Goal: Task Accomplishment & Management: Complete application form

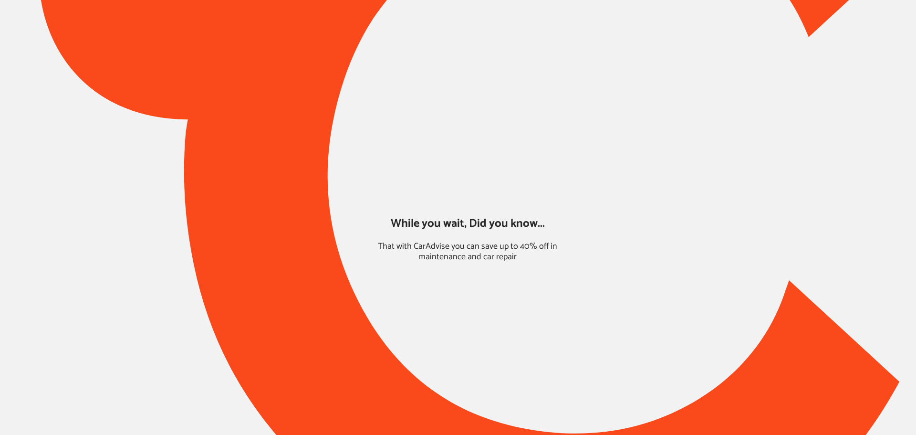
type input "*****"
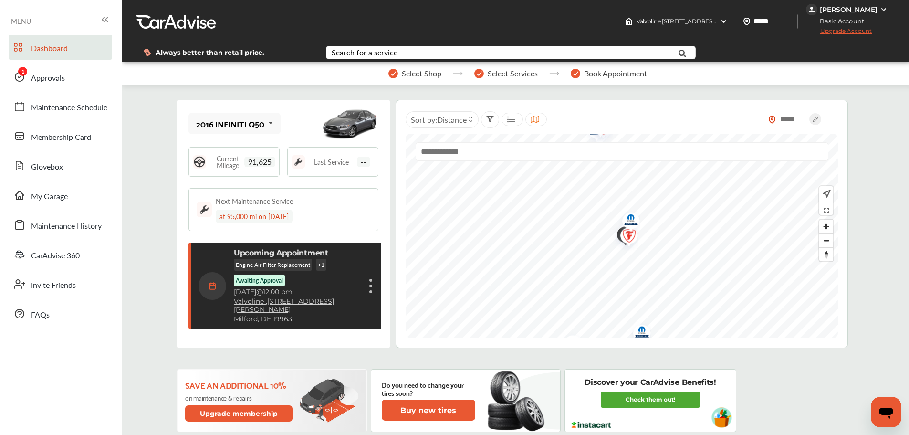
click at [91, 67] on link "Approvals" at bounding box center [61, 76] width 104 height 25
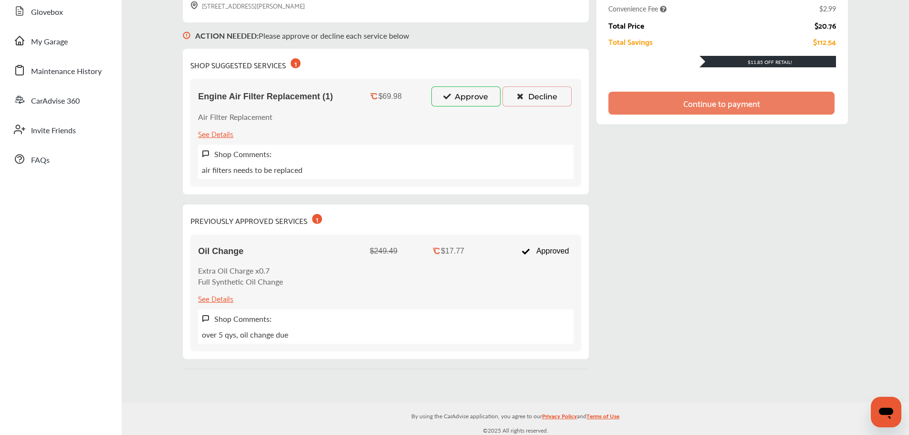
scroll to position [157, 0]
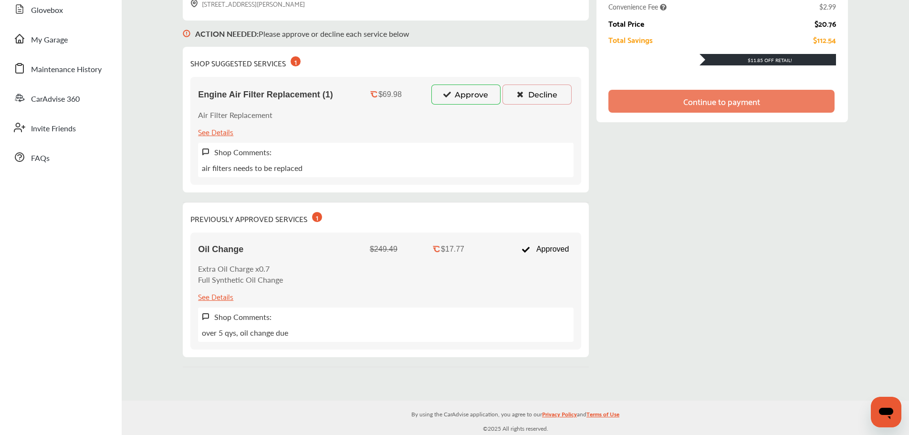
click at [541, 99] on button "Decline" at bounding box center [537, 94] width 69 height 20
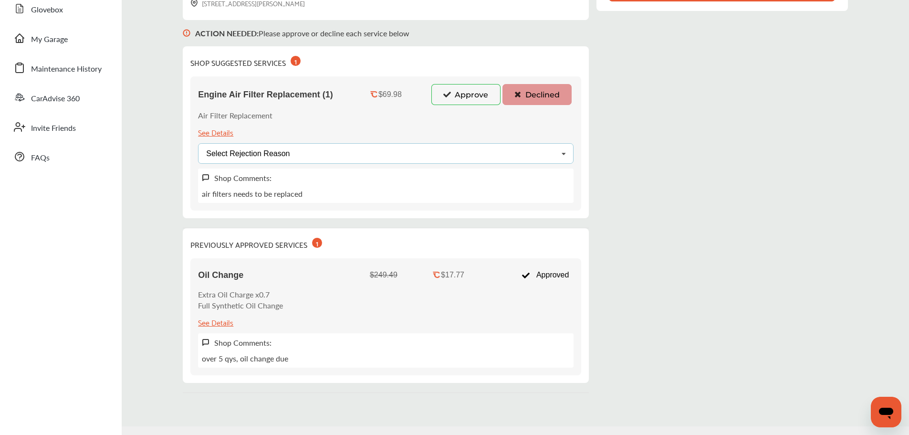
click at [262, 152] on div "Select Rejection Reason" at bounding box center [248, 154] width 84 height 8
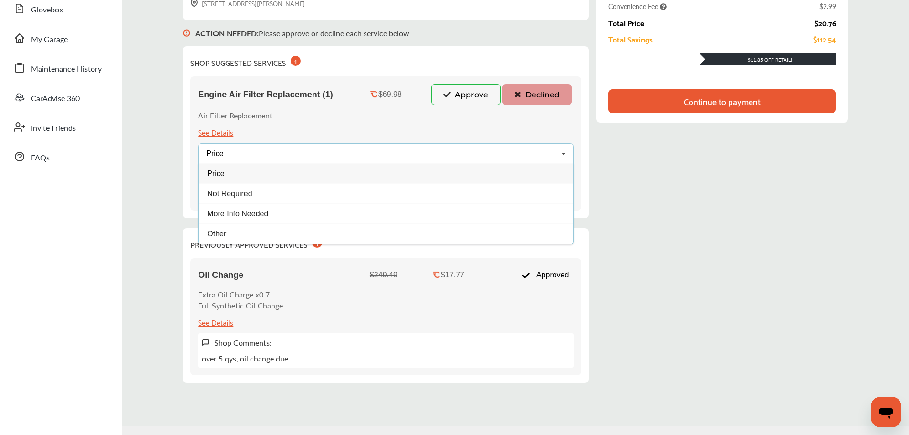
click at [239, 193] on span "Not Required" at bounding box center [230, 193] width 45 height 8
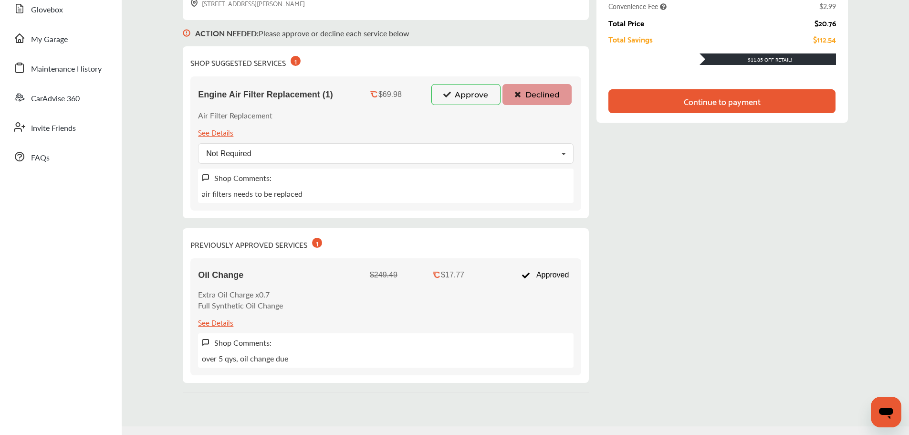
click at [669, 102] on div "Continue to payment" at bounding box center [722, 101] width 227 height 24
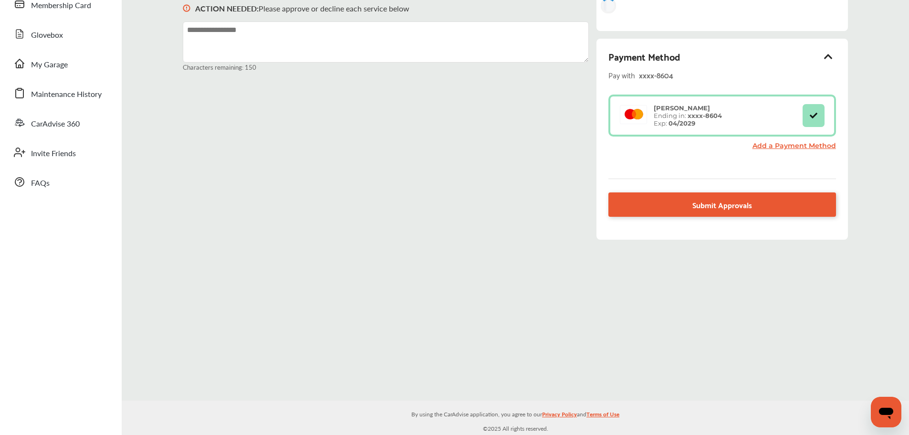
scroll to position [132, 0]
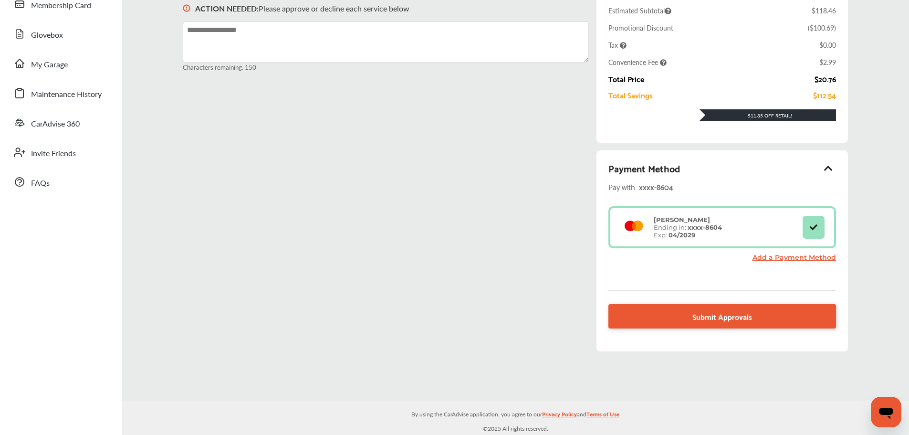
drag, startPoint x: 388, startPoint y: 32, endPoint x: 388, endPoint y: 22, distance: 9.5
click at [388, 31] on textarea at bounding box center [386, 41] width 406 height 41
type textarea "**********"
click at [692, 325] on link "Submit Approvals" at bounding box center [723, 316] width 227 height 24
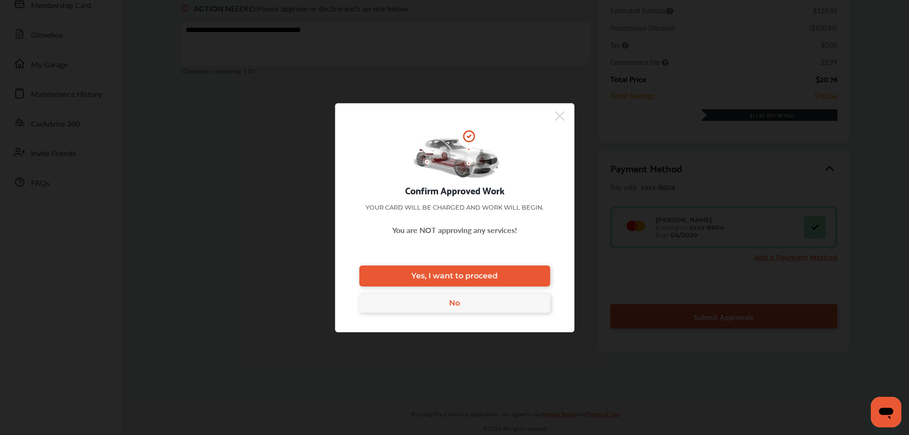
click at [544, 269] on link "Yes, I want to proceed" at bounding box center [454, 275] width 191 height 21
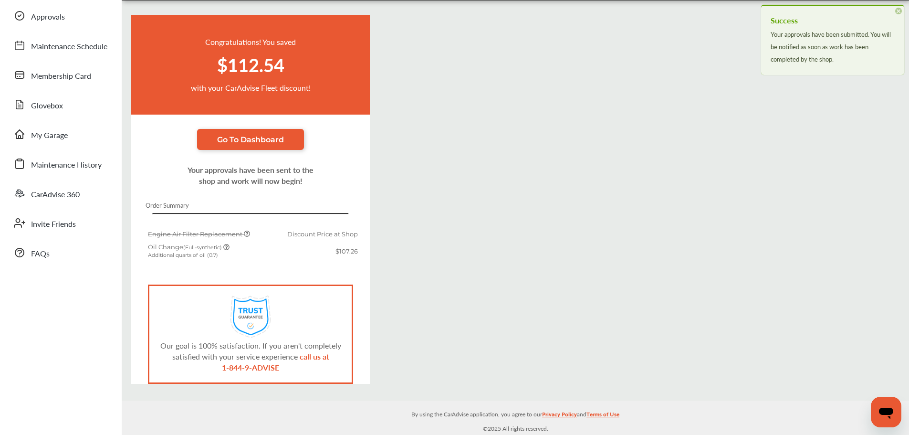
scroll to position [61, 0]
